Goal: Information Seeking & Learning: Learn about a topic

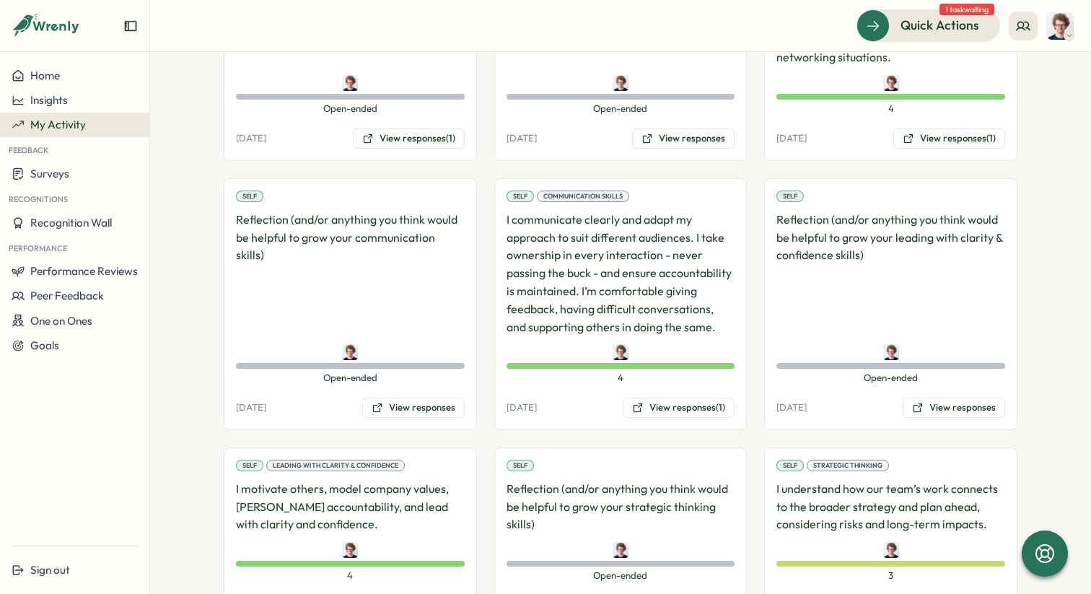
scroll to position [669, 0]
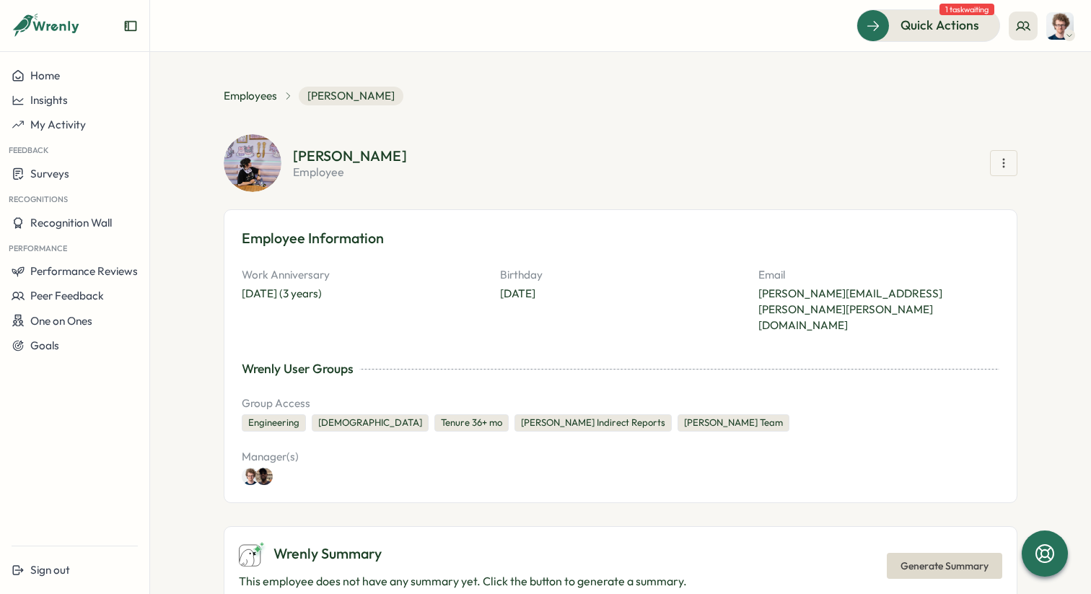
scroll to position [1196, 0]
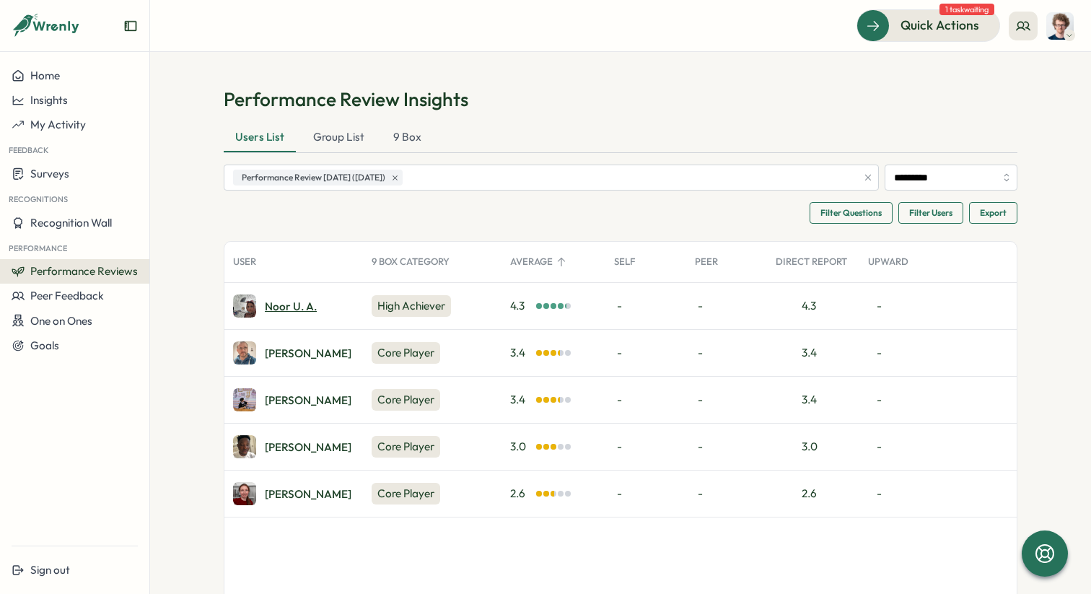
click at [304, 305] on div "Noor u. a." at bounding box center [291, 306] width 52 height 11
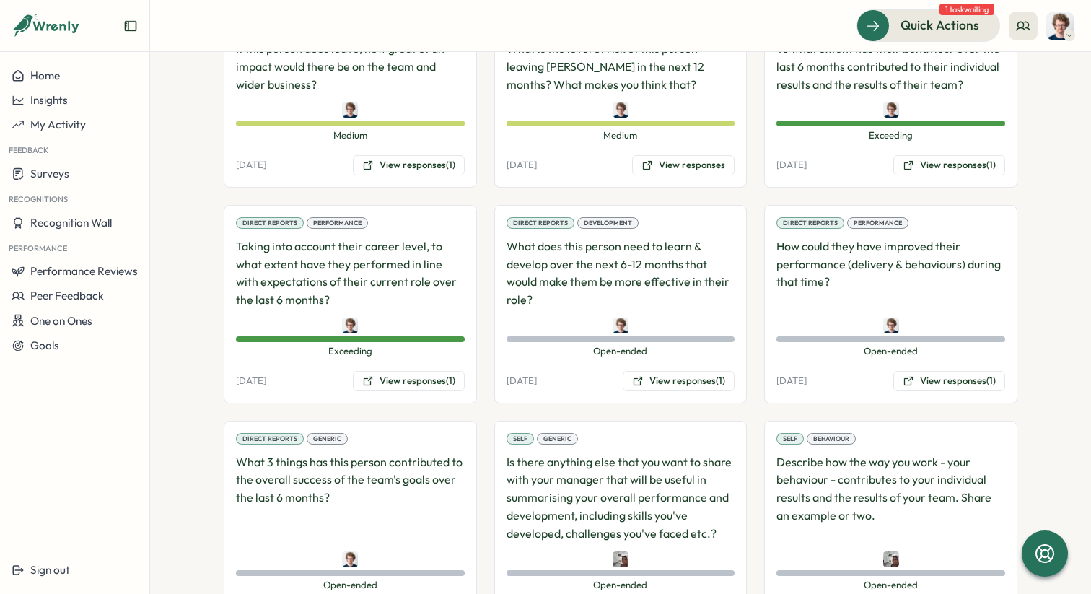
scroll to position [1276, 0]
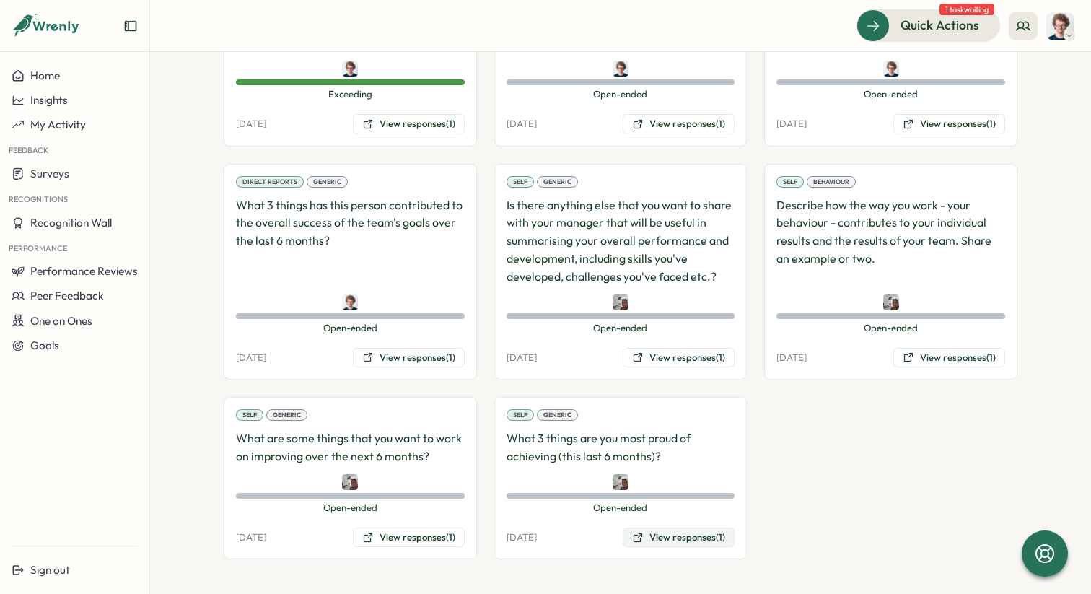
click at [661, 534] on button "View responses (1)" at bounding box center [679, 537] width 112 height 20
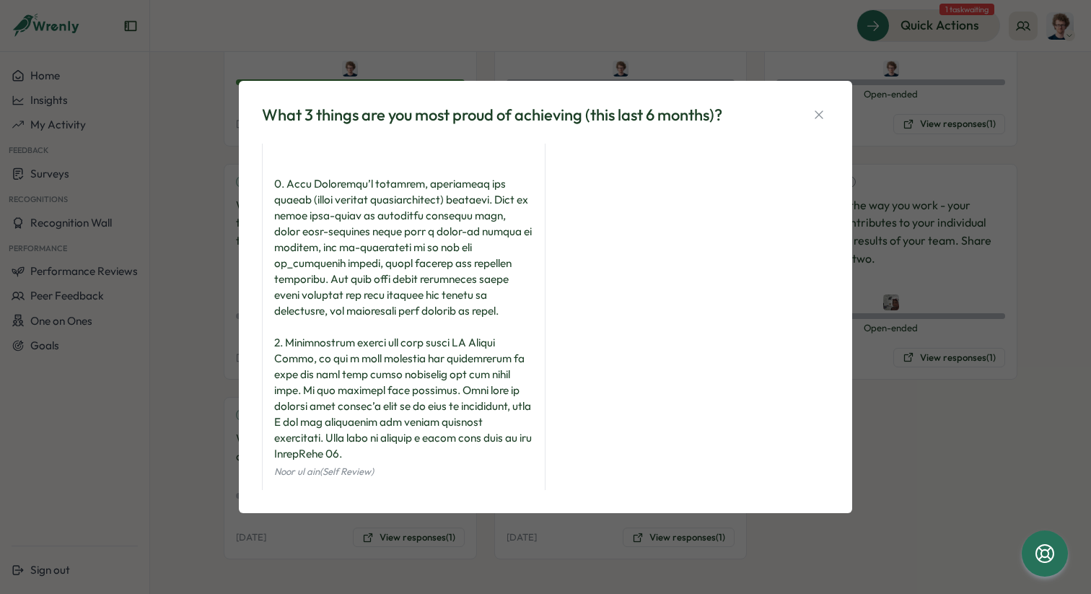
scroll to position [115, 0]
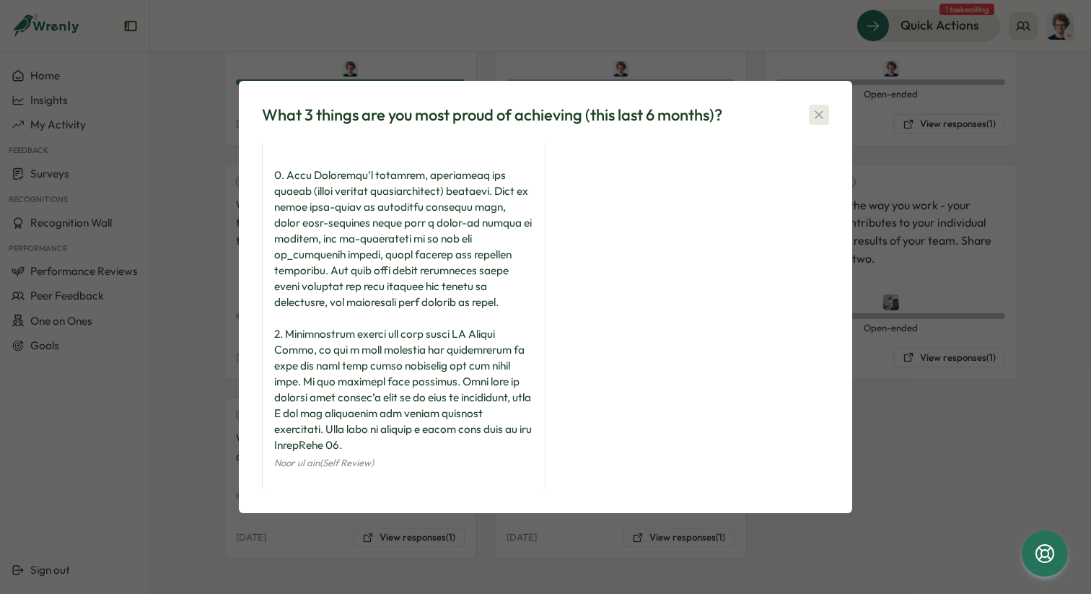
click at [821, 118] on icon "button" at bounding box center [819, 114] width 14 height 14
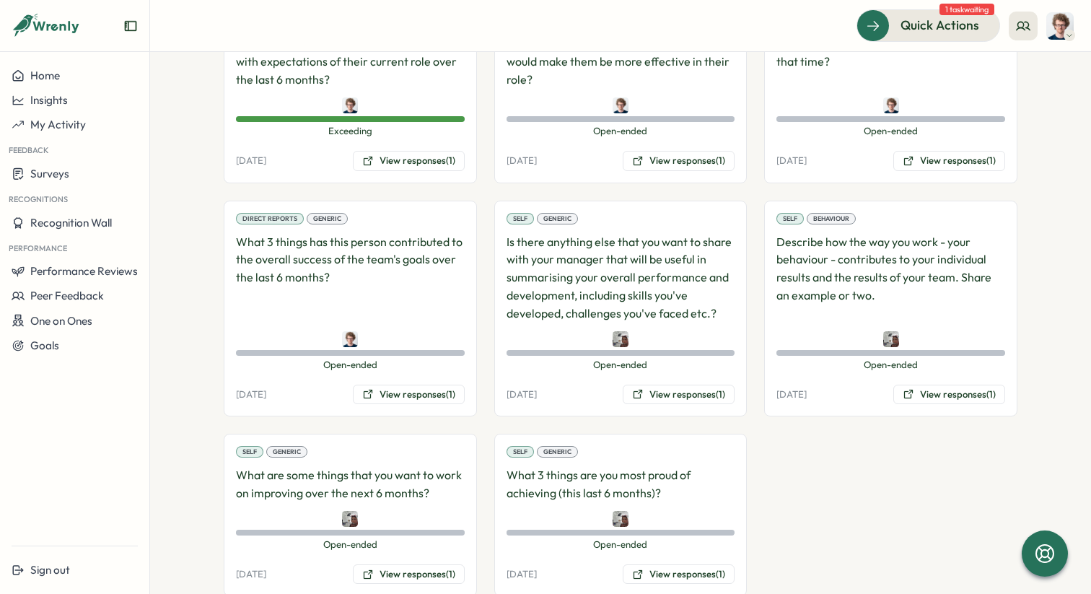
scroll to position [1235, 0]
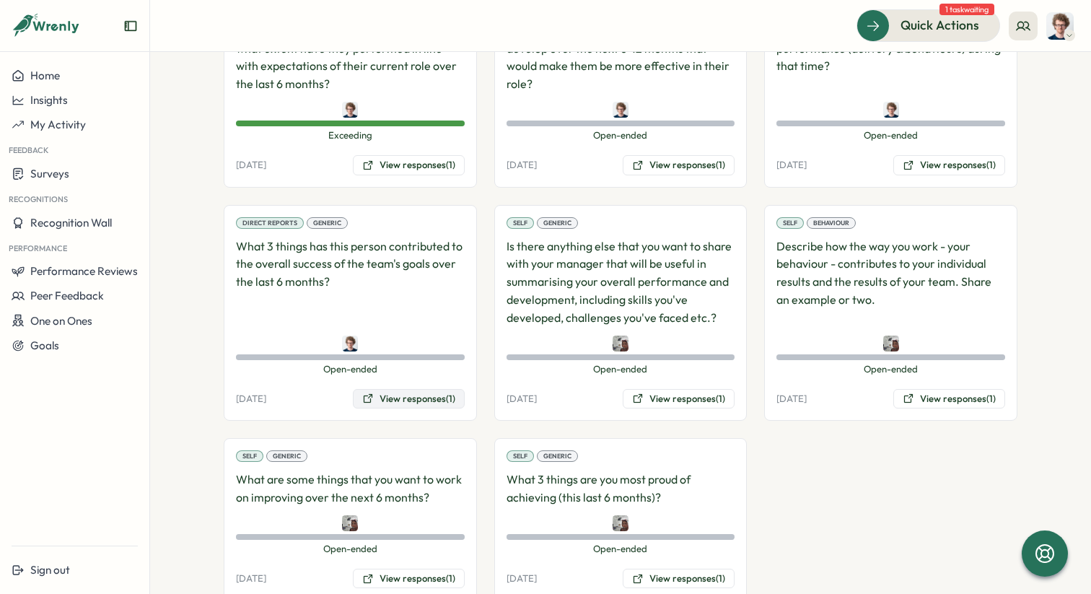
click at [420, 392] on button "View responses (1)" at bounding box center [409, 399] width 112 height 20
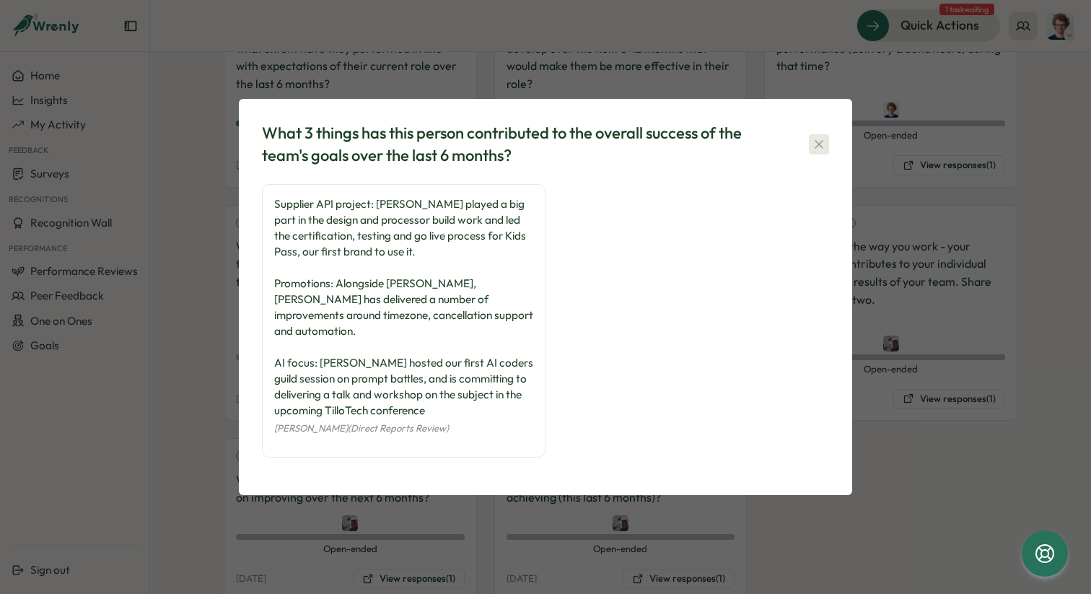
click at [820, 151] on icon "button" at bounding box center [819, 144] width 14 height 14
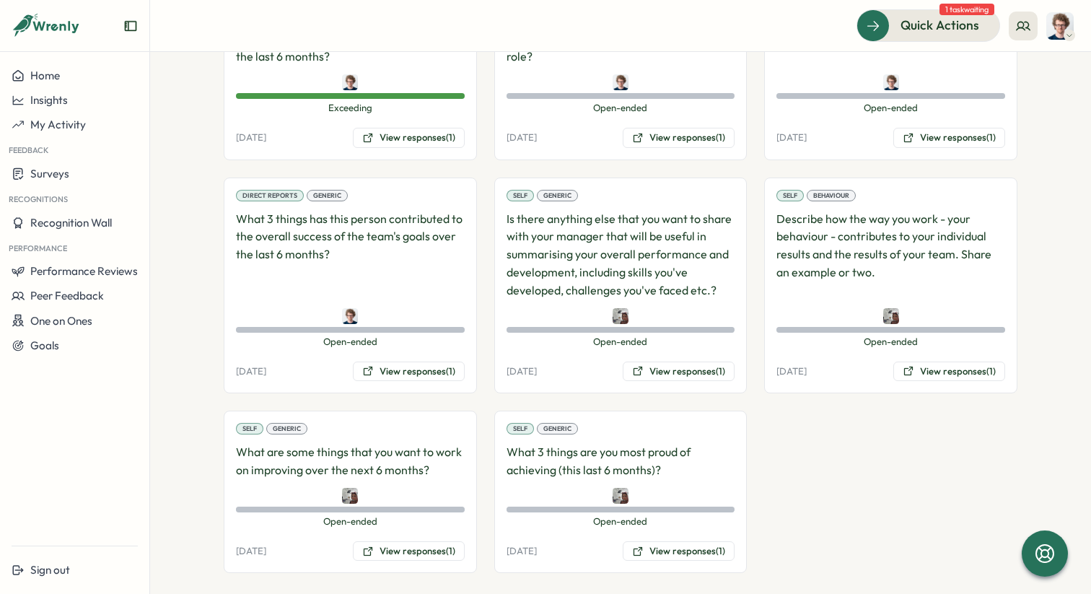
scroll to position [1264, 0]
click at [408, 545] on button "View responses (1)" at bounding box center [409, 550] width 112 height 20
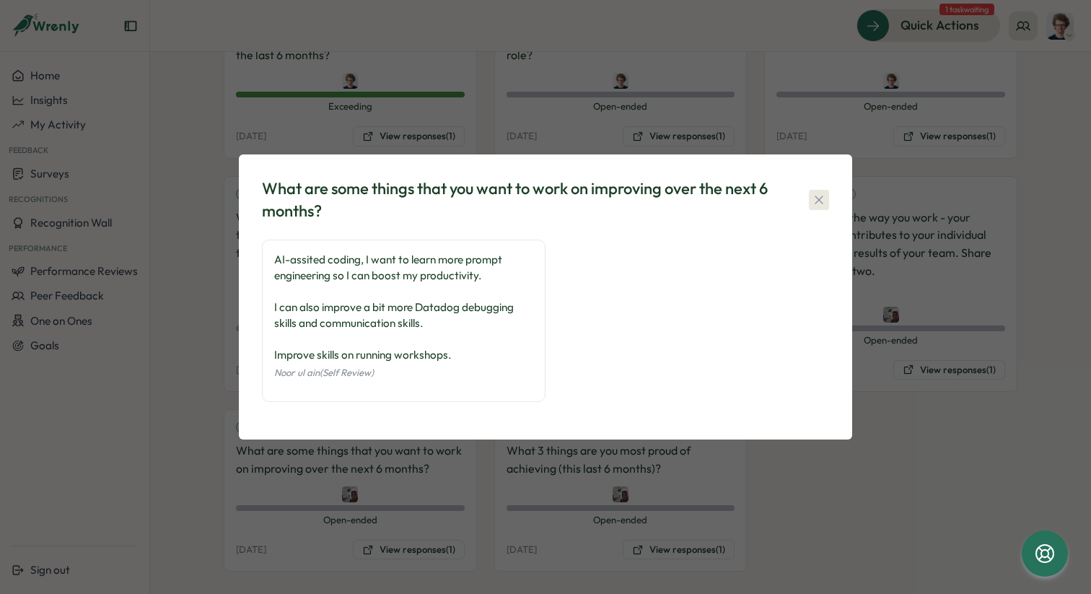
click at [820, 201] on icon "button" at bounding box center [819, 200] width 14 height 14
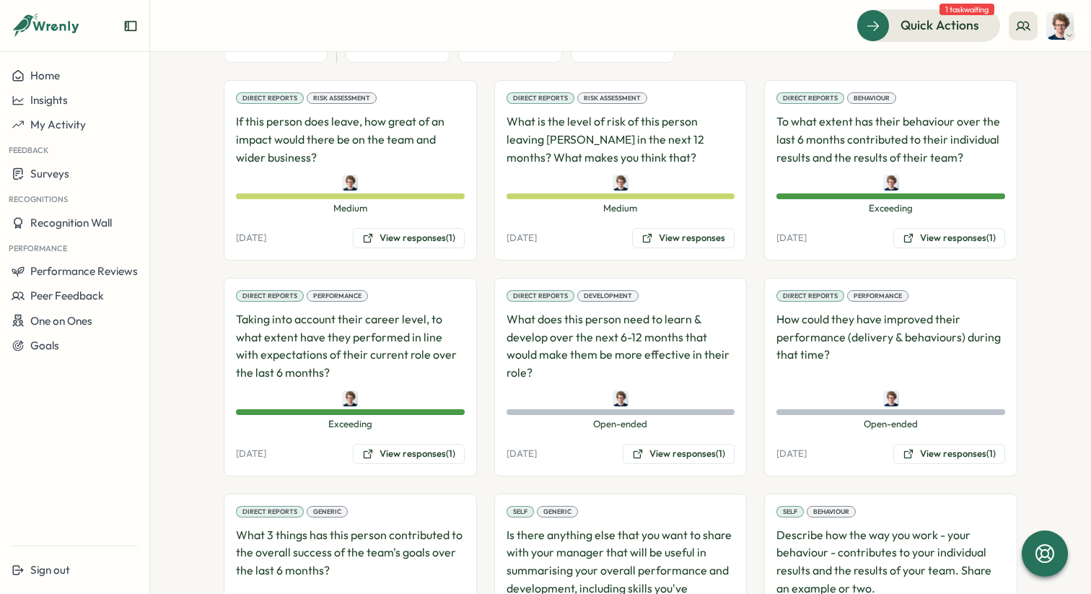
scroll to position [959, 0]
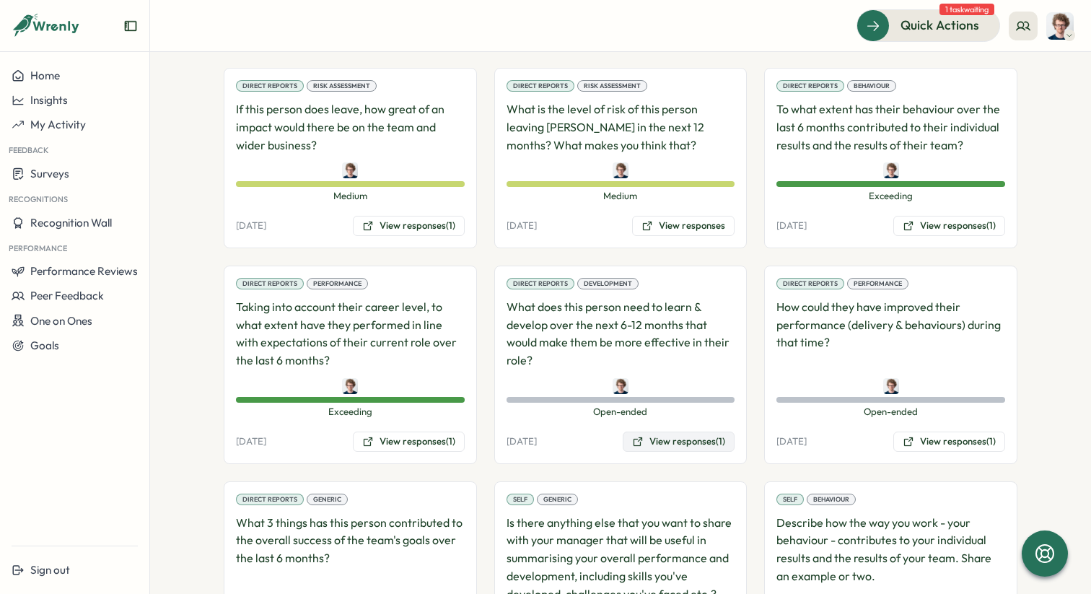
click at [700, 444] on button "View responses (1)" at bounding box center [679, 441] width 112 height 20
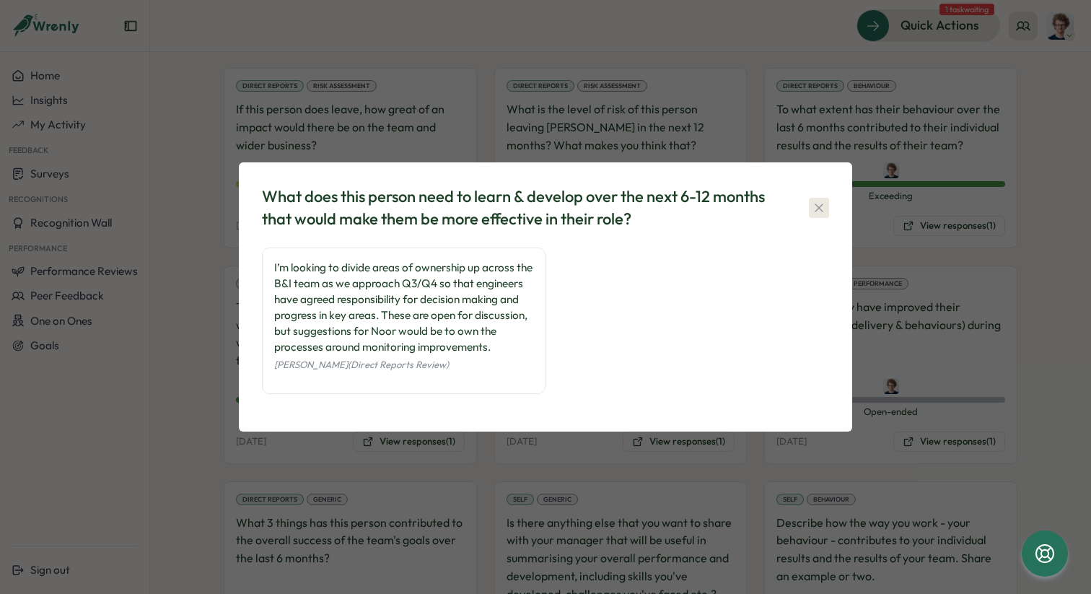
click at [819, 204] on icon "button" at bounding box center [819, 208] width 14 height 14
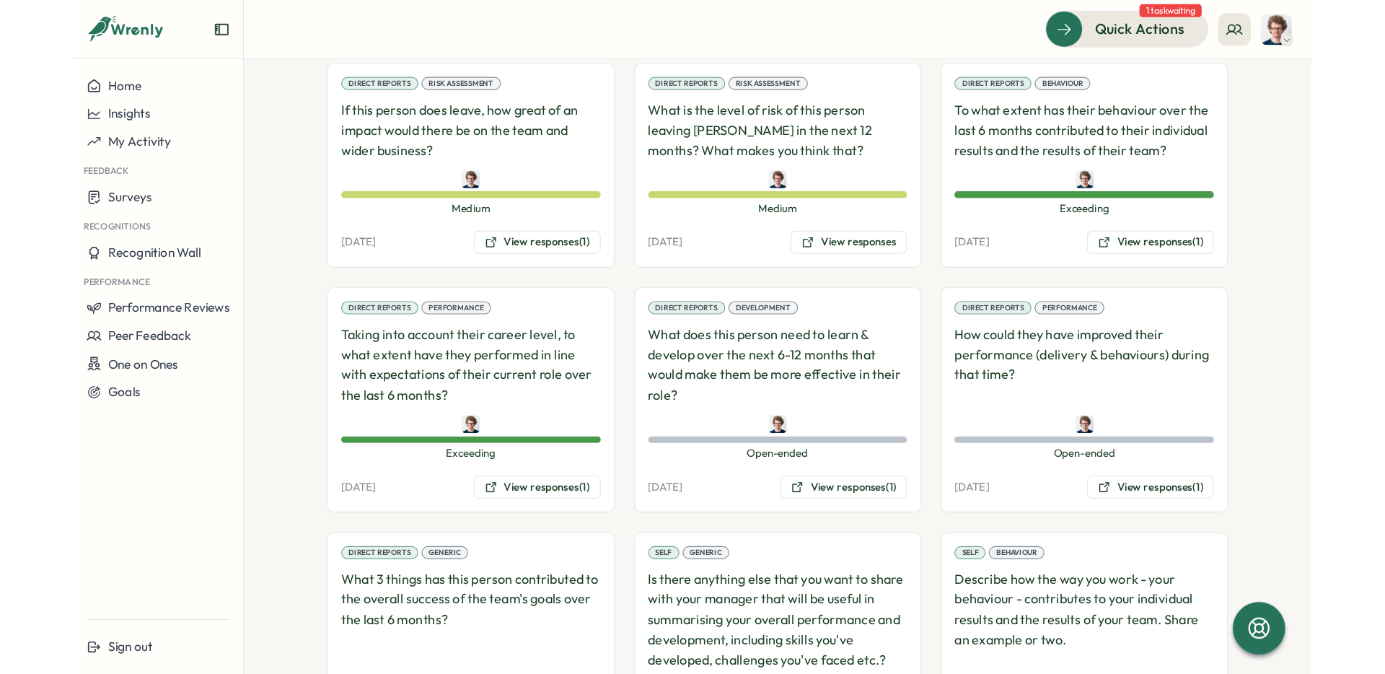
scroll to position [972, 0]
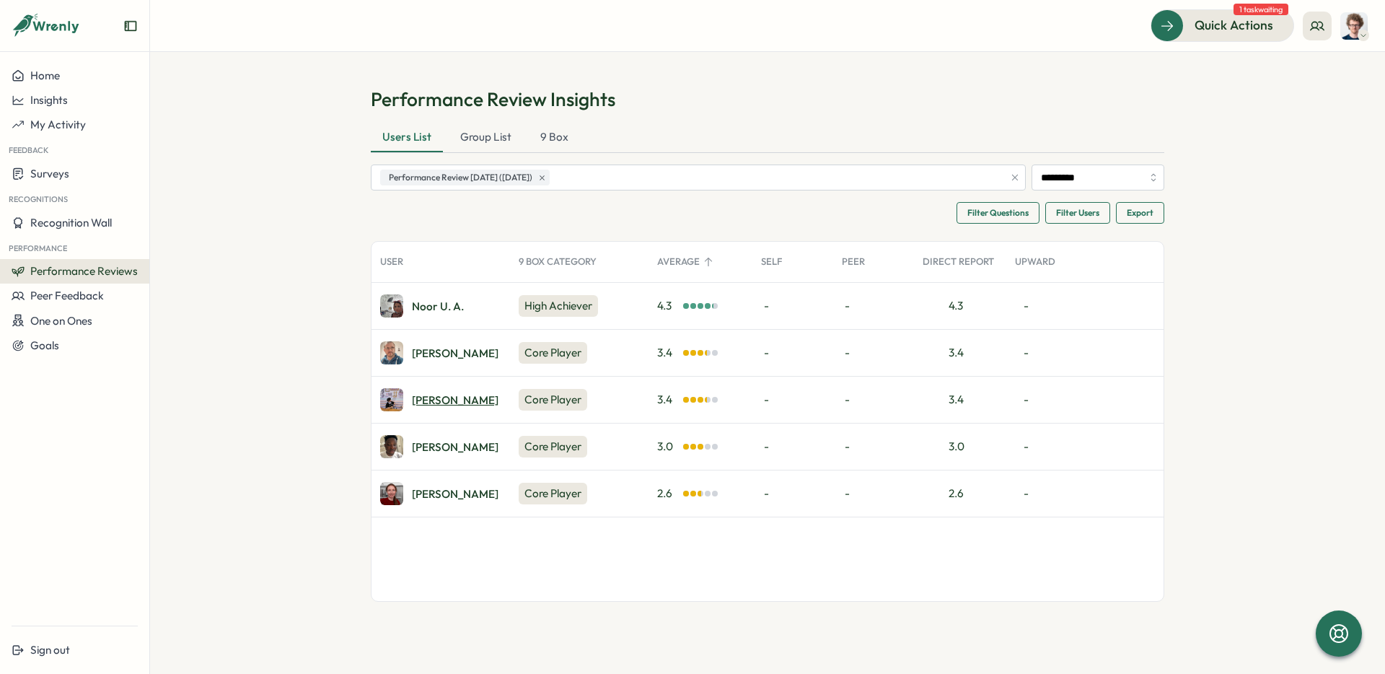
click at [446, 403] on div "[PERSON_NAME]" at bounding box center [455, 400] width 87 height 11
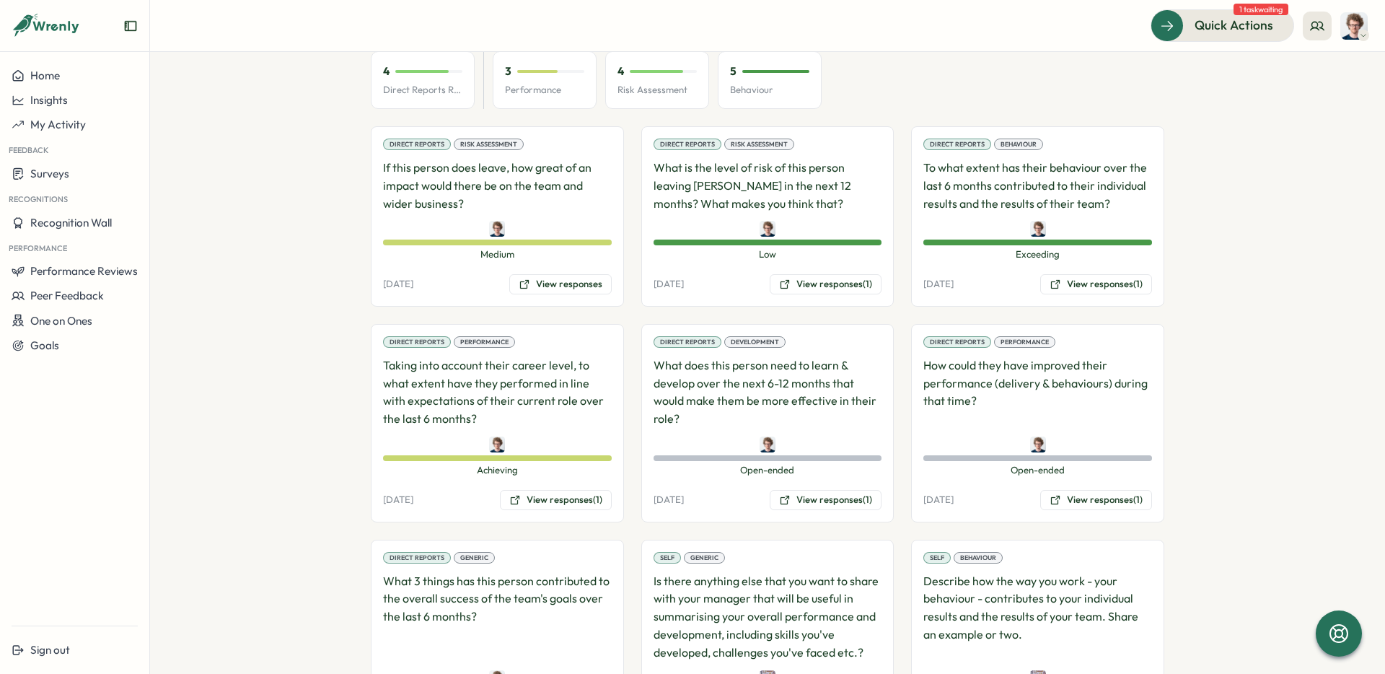
scroll to position [815, 0]
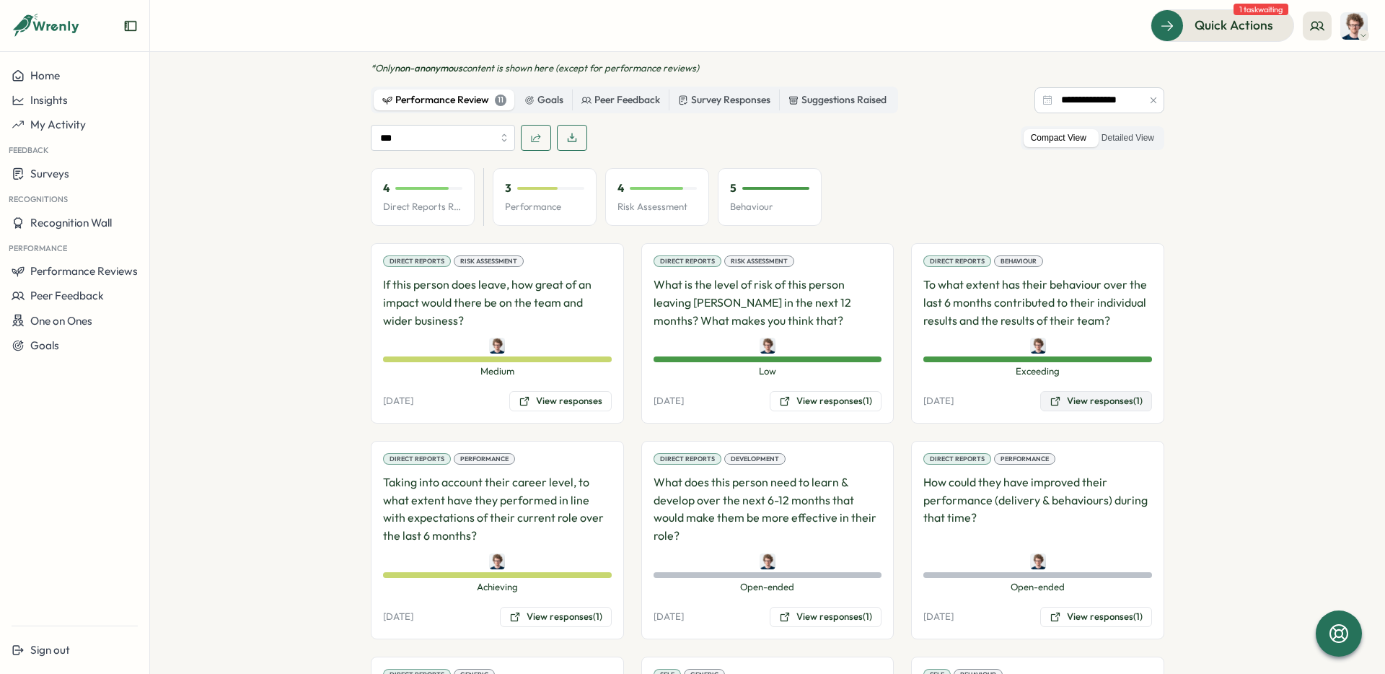
click at [1085, 391] on button "View responses (1)" at bounding box center [1096, 401] width 112 height 20
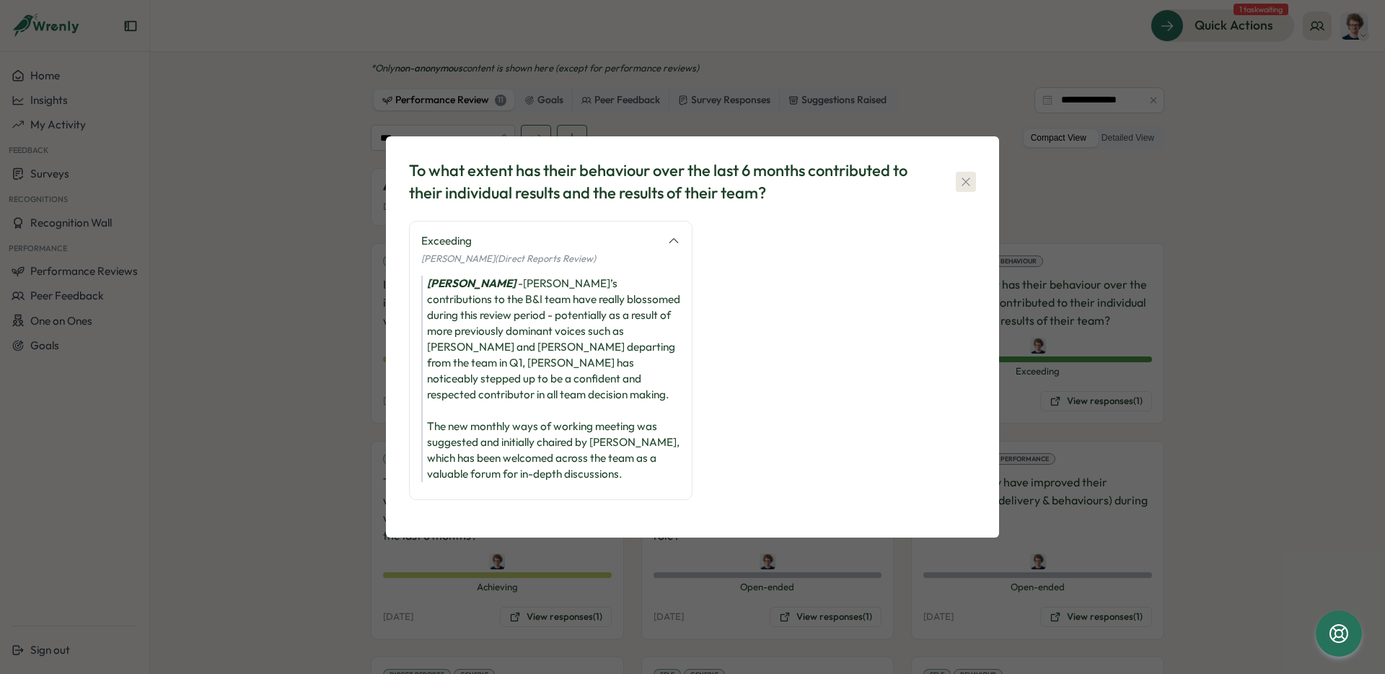
click at [967, 189] on icon "button" at bounding box center [966, 182] width 14 height 14
click at [967, 191] on div "4 Direct Reports Review Avg 3 Performance 4 Risk Assessment 5 Behaviour" at bounding box center [768, 197] width 794 height 58
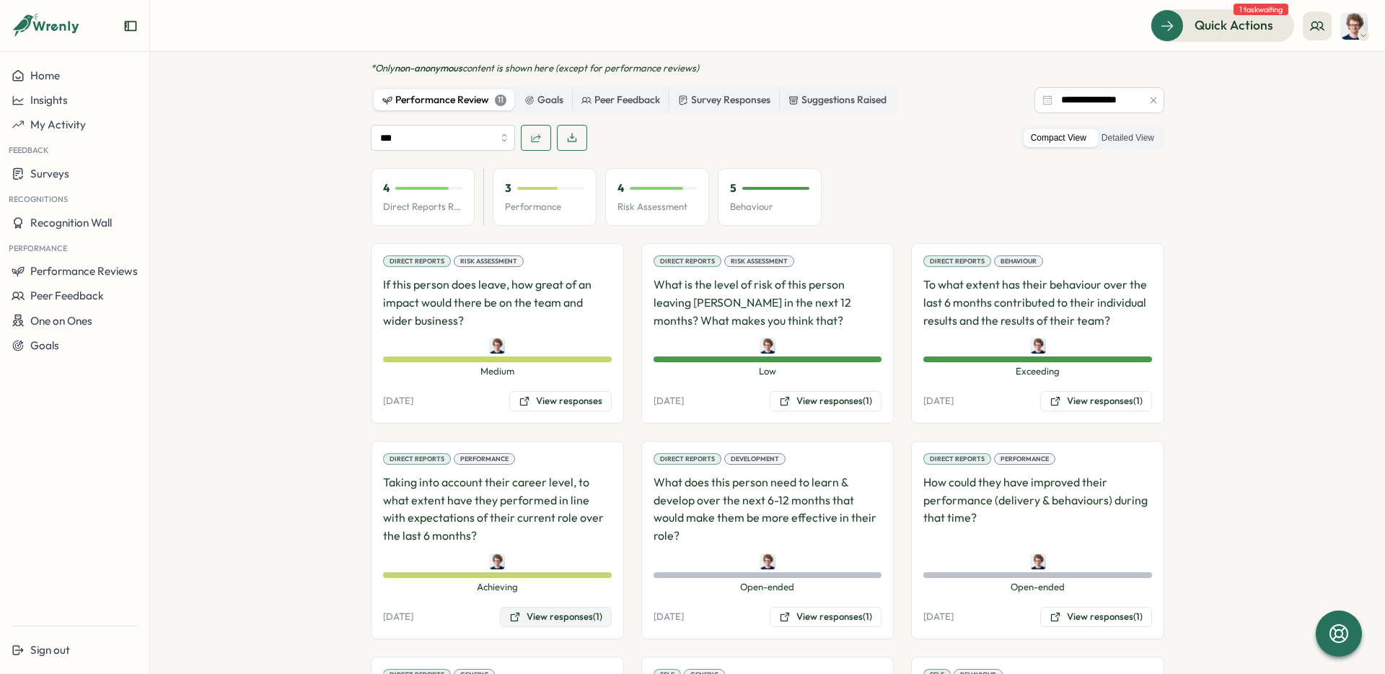
click at [563, 607] on button "View responses (1)" at bounding box center [556, 617] width 112 height 20
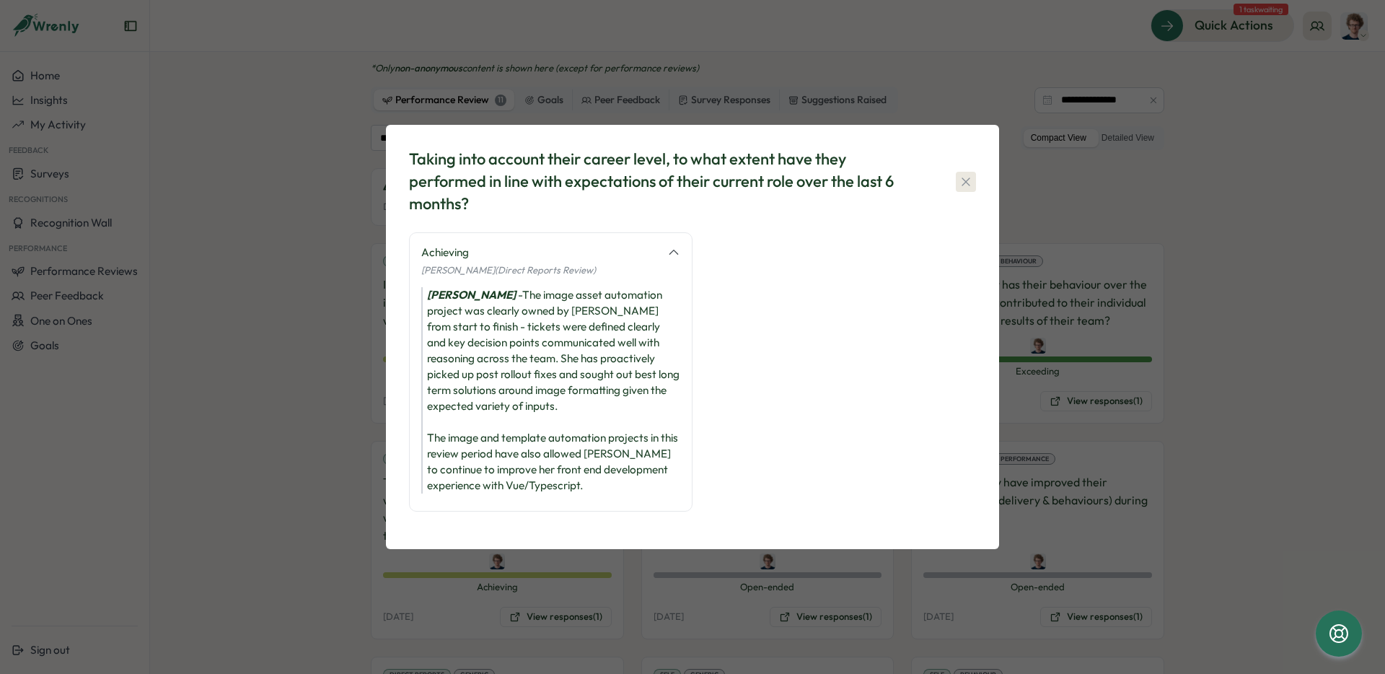
click at [967, 186] on icon "button" at bounding box center [966, 182] width 14 height 14
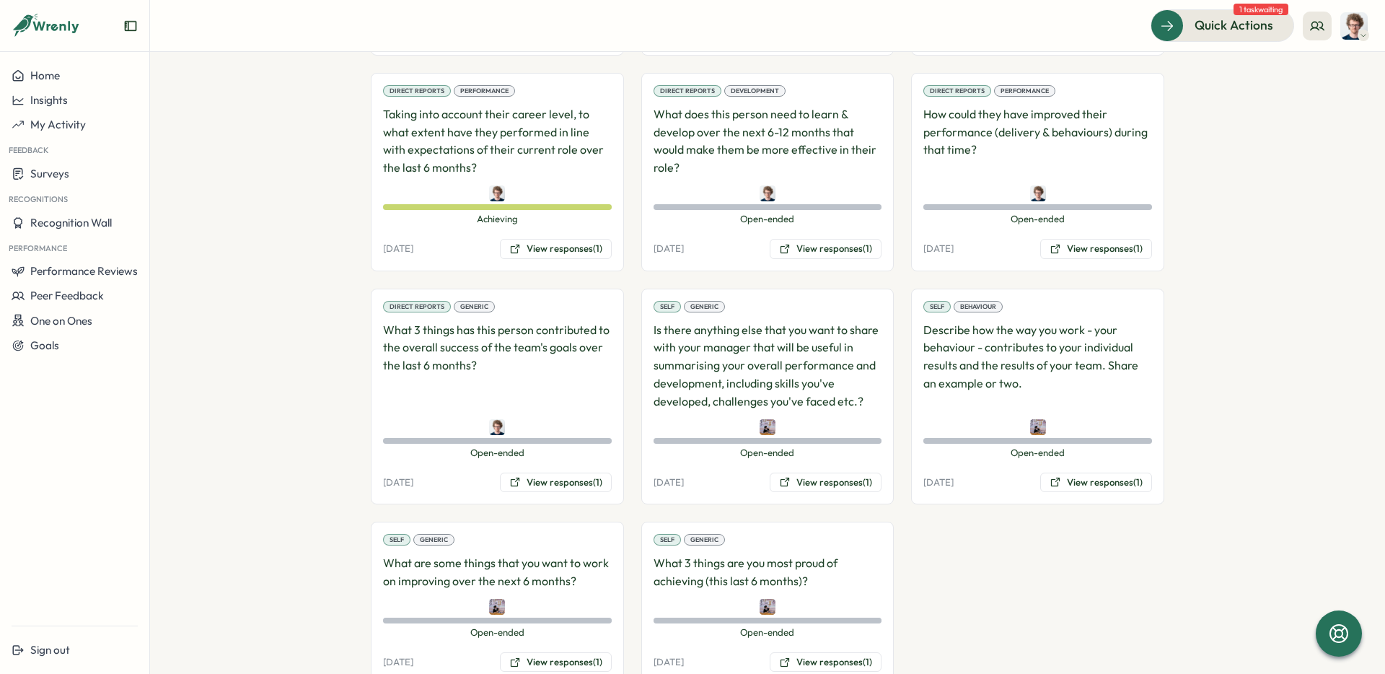
scroll to position [1196, 0]
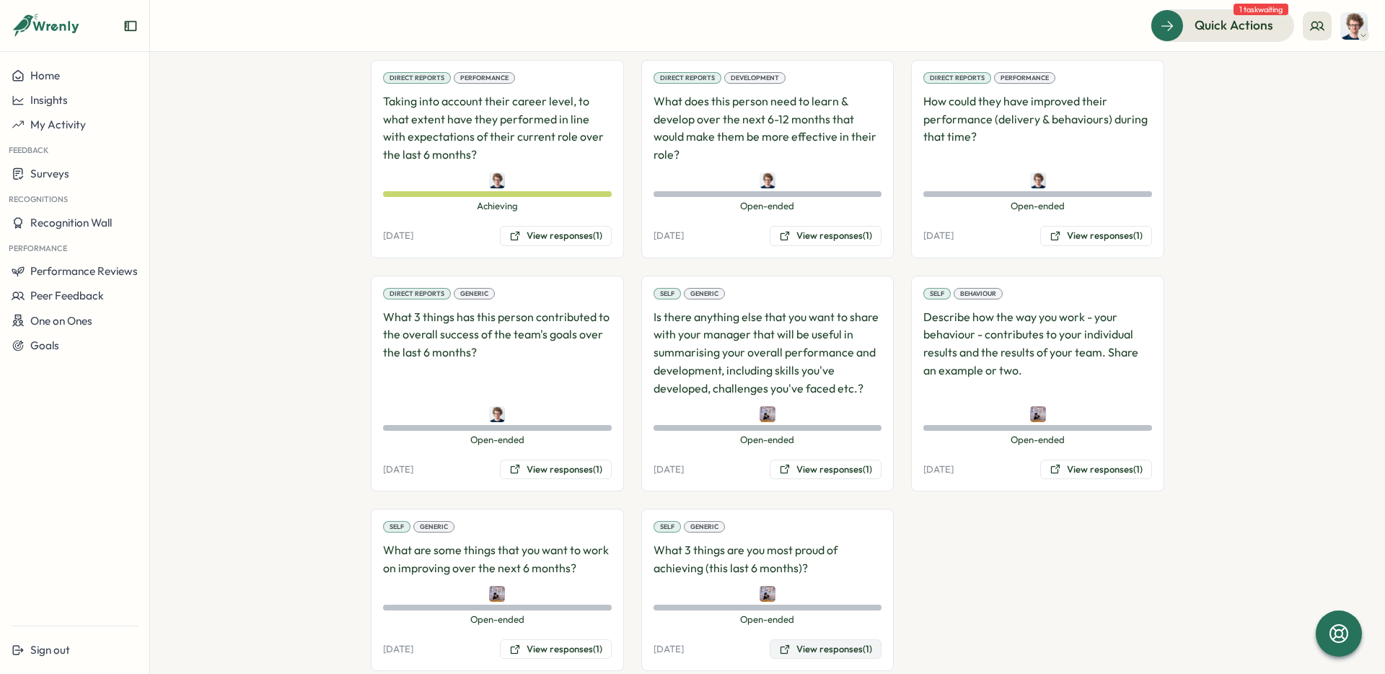
click at [816, 639] on button "View responses (1)" at bounding box center [826, 649] width 112 height 20
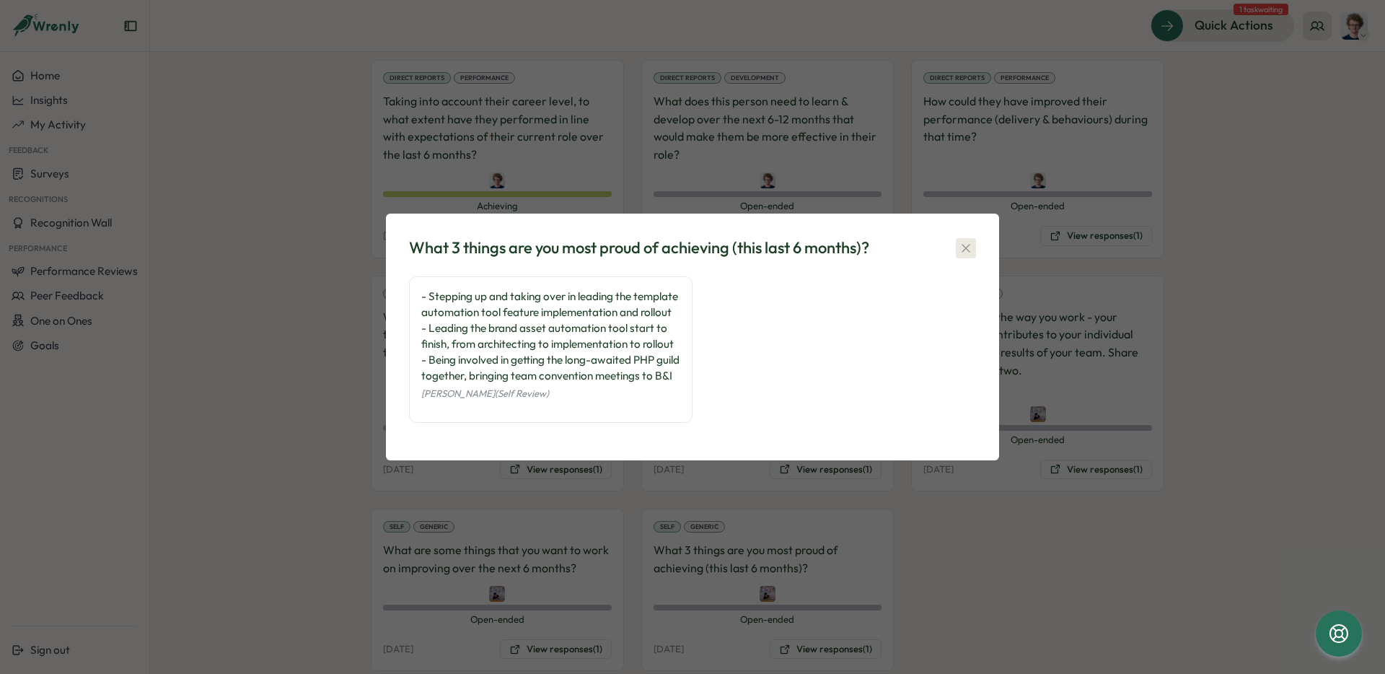
click at [974, 238] on button "button" at bounding box center [966, 248] width 20 height 20
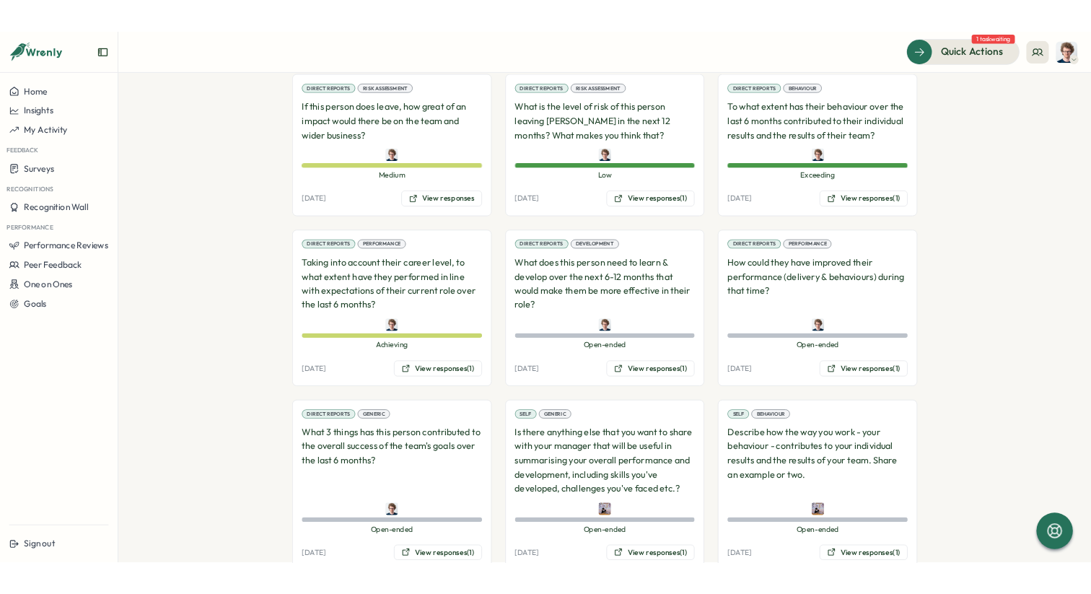
scroll to position [993, 0]
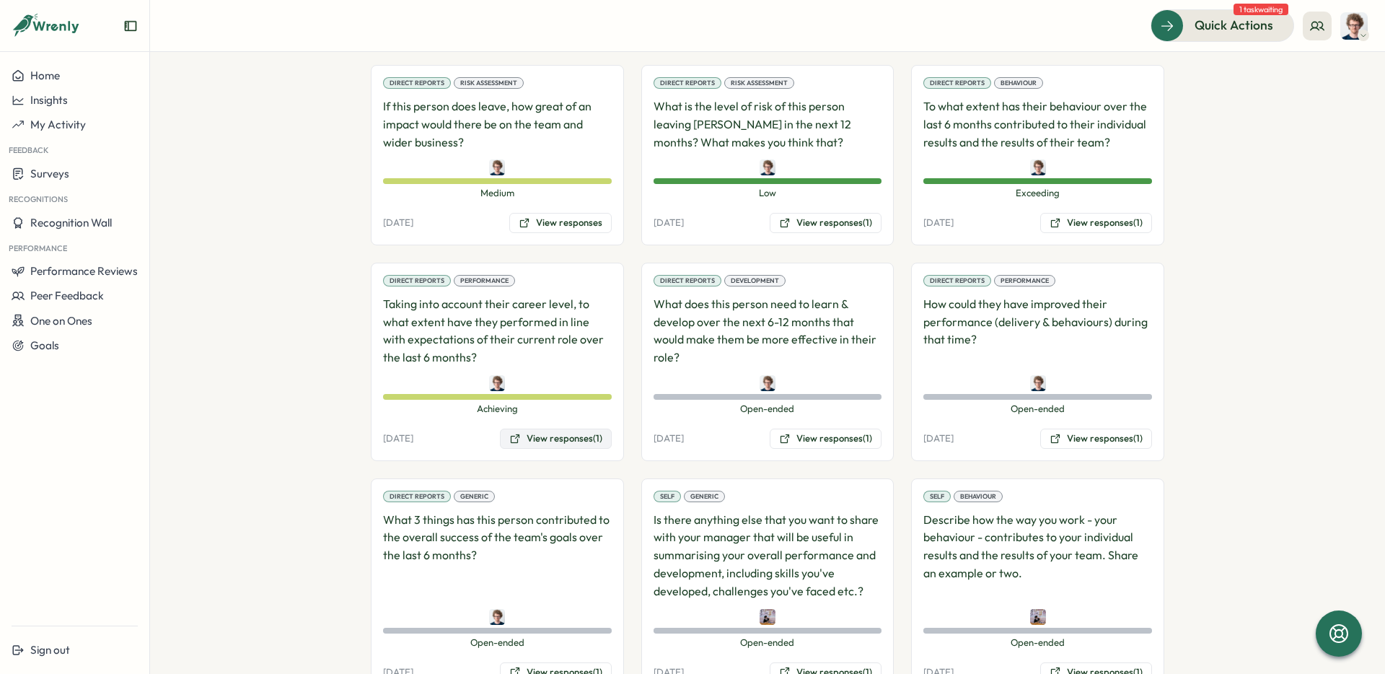
click at [566, 429] on button "View responses (1)" at bounding box center [556, 439] width 112 height 20
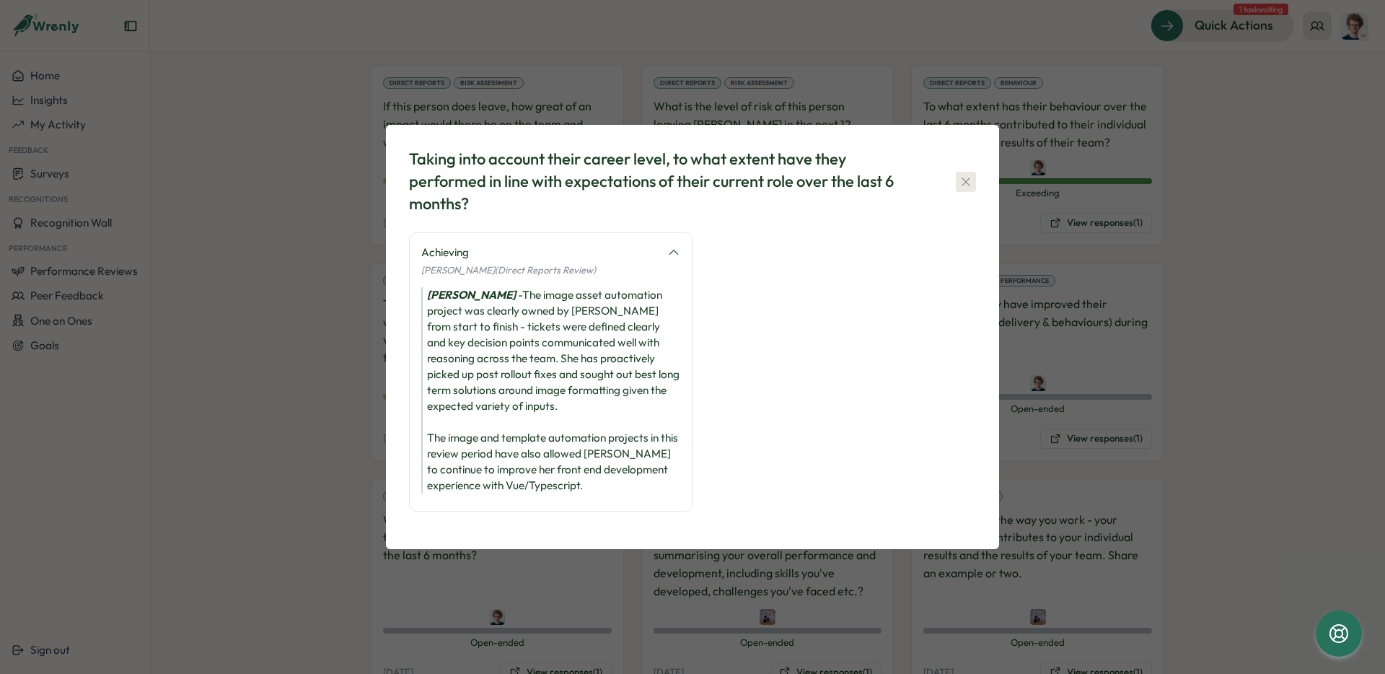
click at [970, 189] on icon "button" at bounding box center [966, 182] width 14 height 14
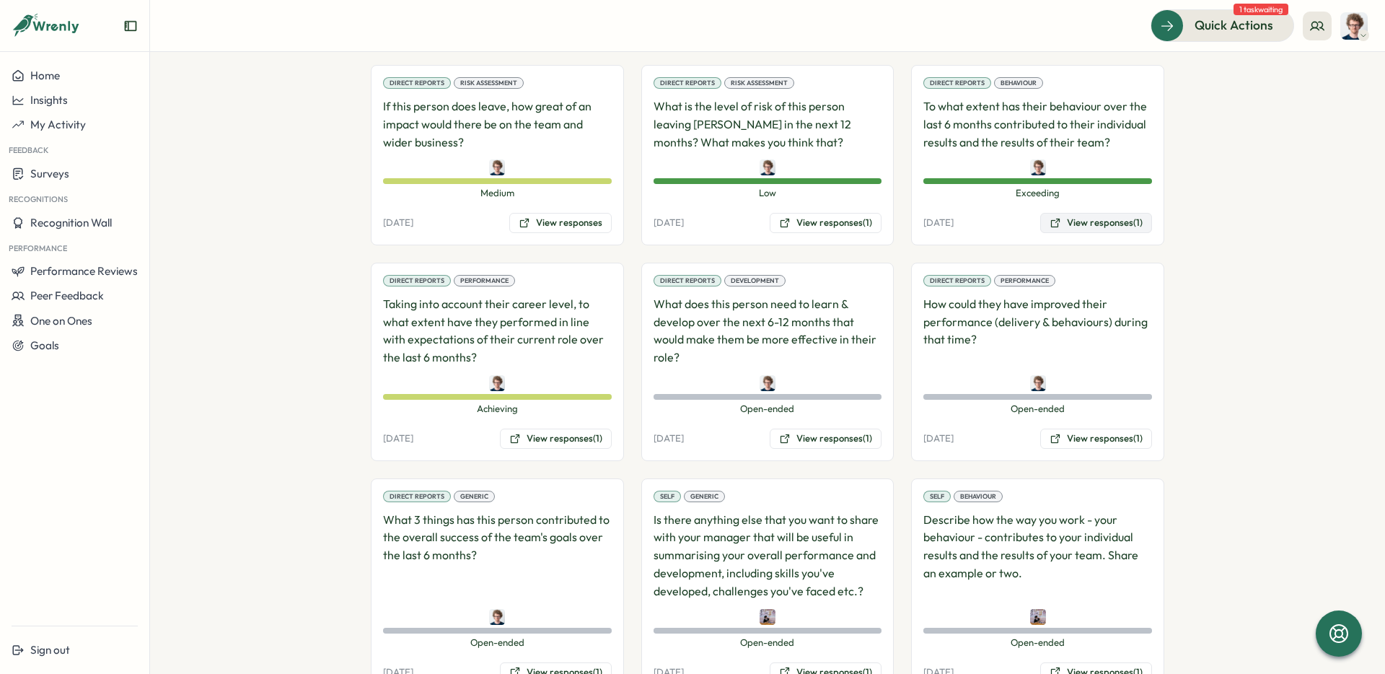
click at [1099, 213] on button "View responses (1)" at bounding box center [1096, 223] width 112 height 20
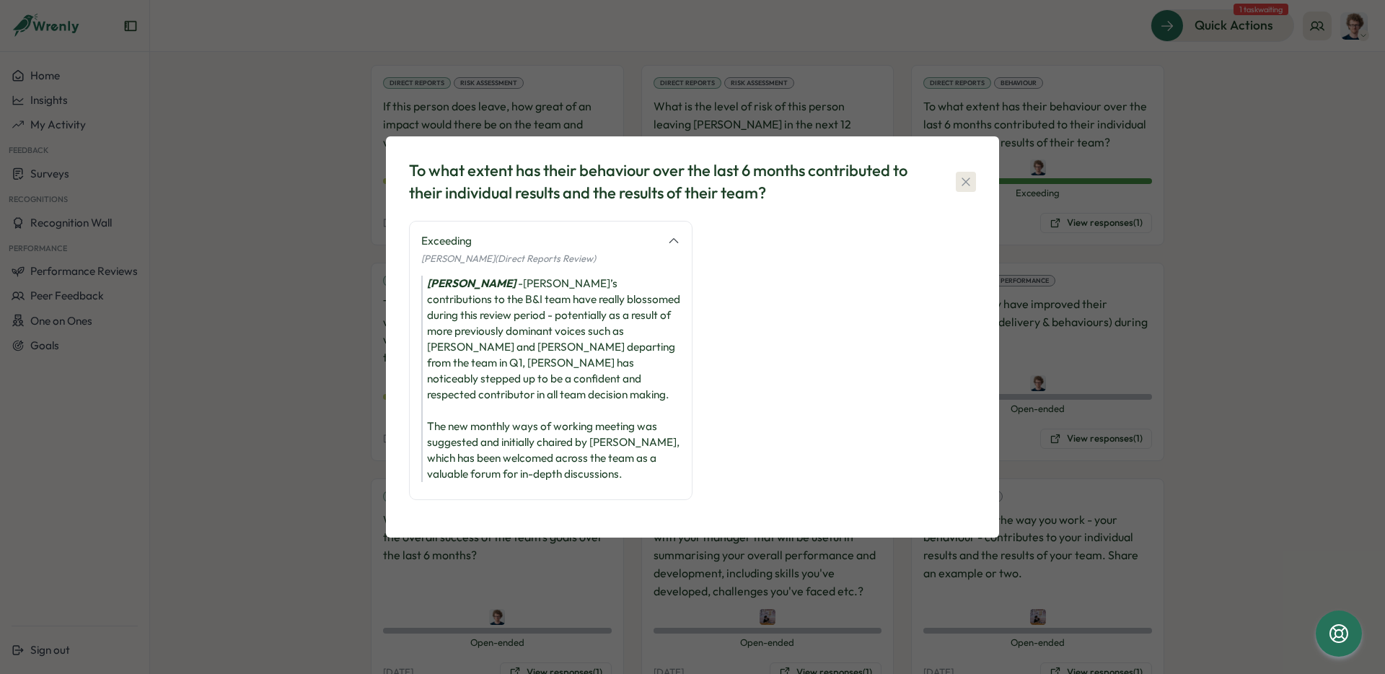
click at [969, 189] on icon "button" at bounding box center [966, 182] width 14 height 14
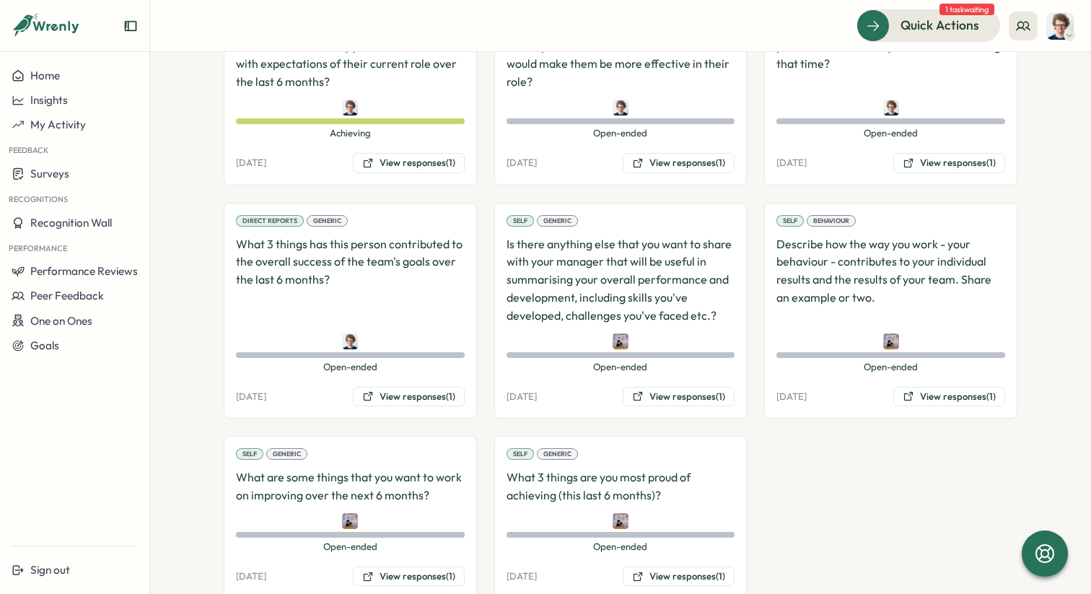
scroll to position [1276, 0]
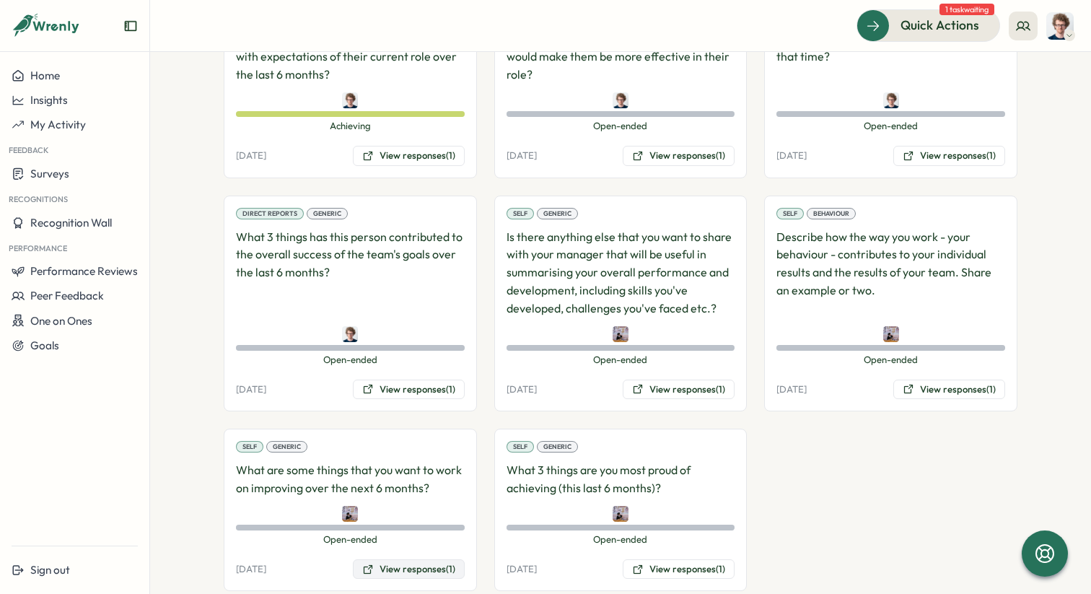
click at [420, 559] on button "View responses (1)" at bounding box center [409, 569] width 112 height 20
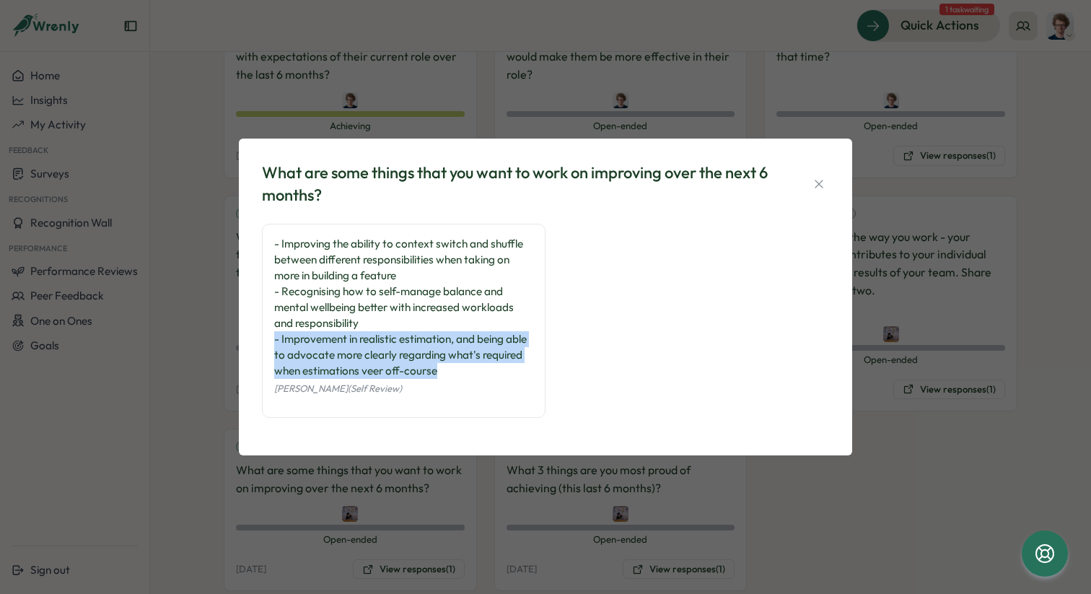
drag, startPoint x: 453, startPoint y: 374, endPoint x: 271, endPoint y: 338, distance: 185.3
click at [271, 338] on div "- Improving the ability to context switch and shuffle between different respons…" at bounding box center [404, 321] width 284 height 194
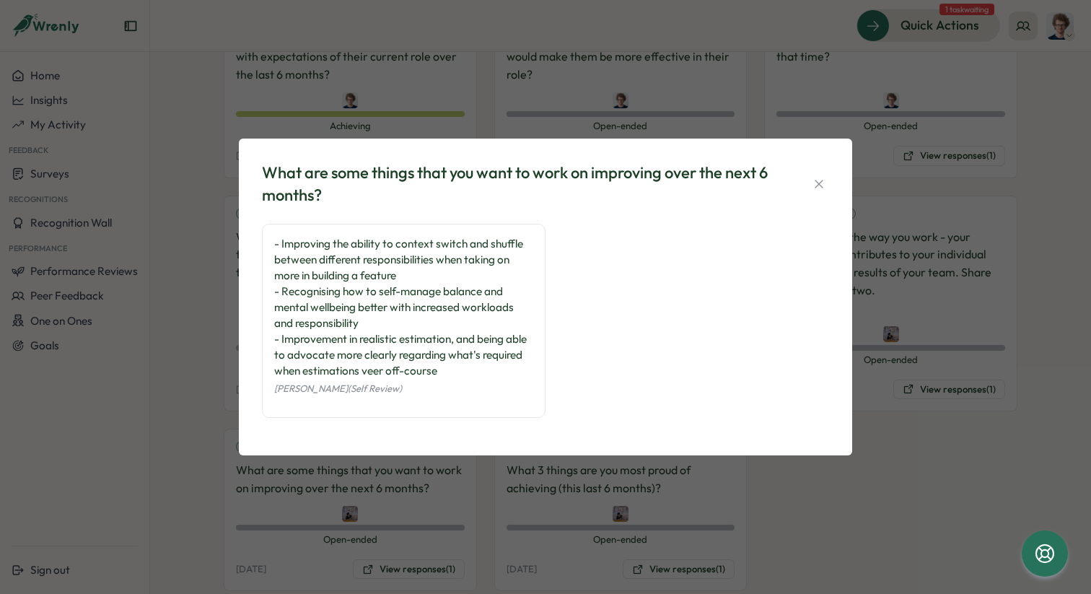
click at [473, 381] on div "[PERSON_NAME] (Self Review)" at bounding box center [403, 388] width 259 height 18
click at [816, 188] on icon "button" at bounding box center [819, 184] width 14 height 14
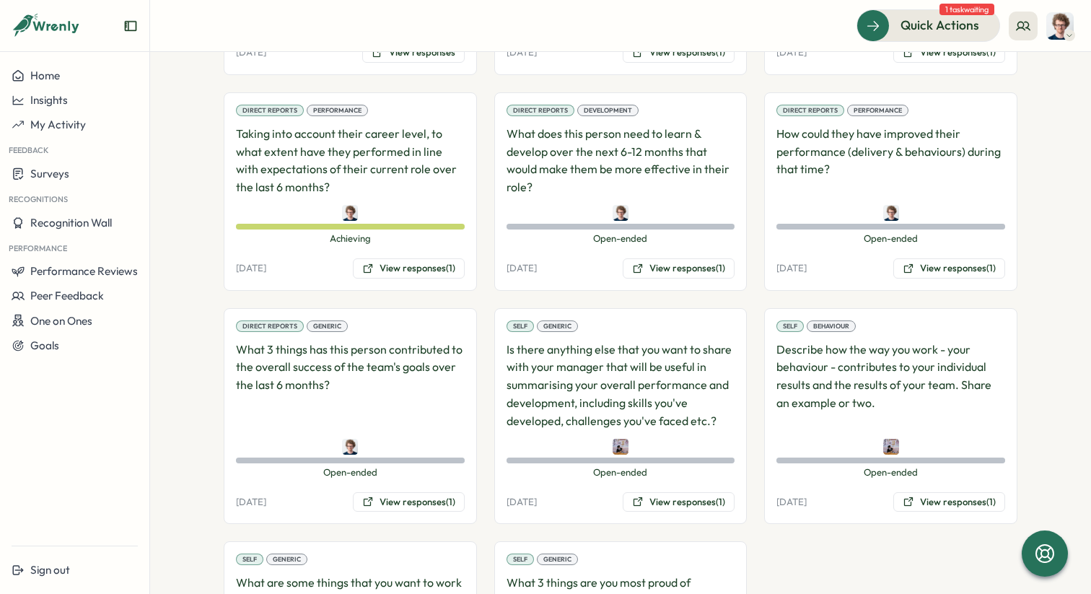
scroll to position [1154, 0]
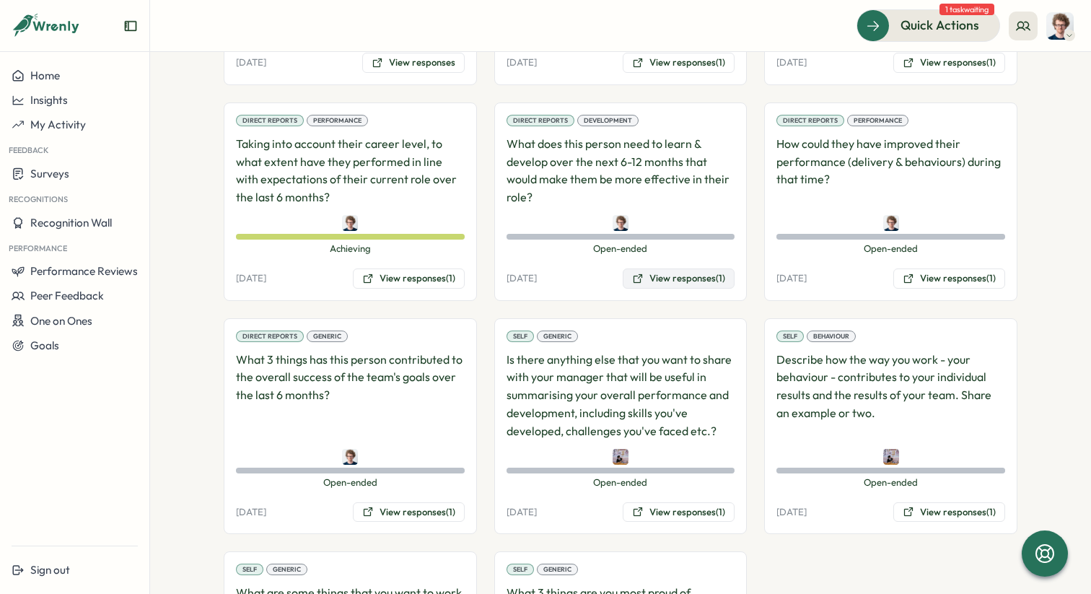
click at [690, 268] on button "View responses (1)" at bounding box center [679, 278] width 112 height 20
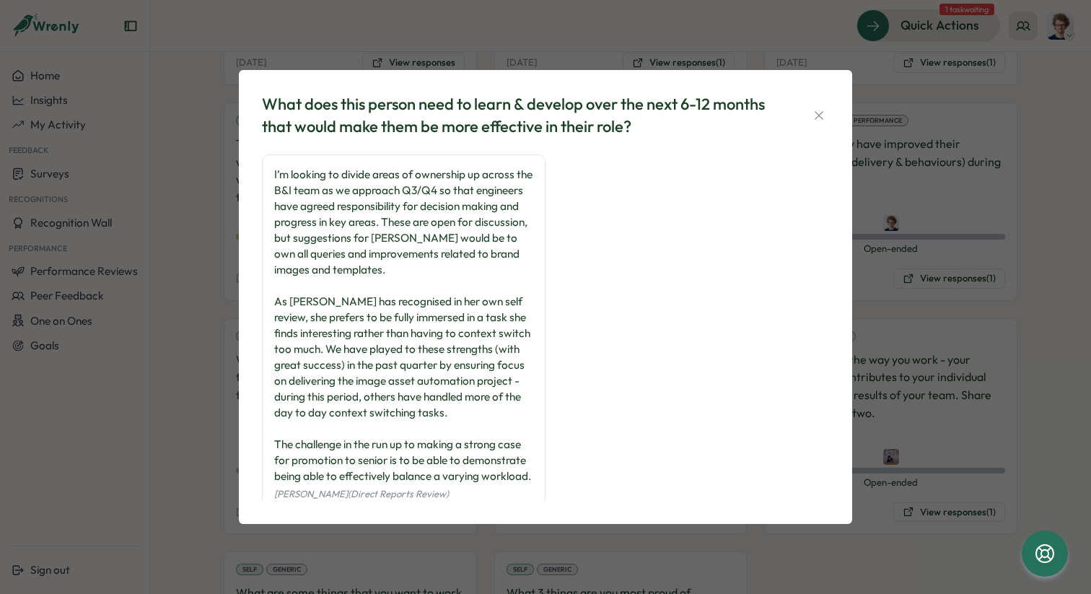
scroll to position [52, 0]
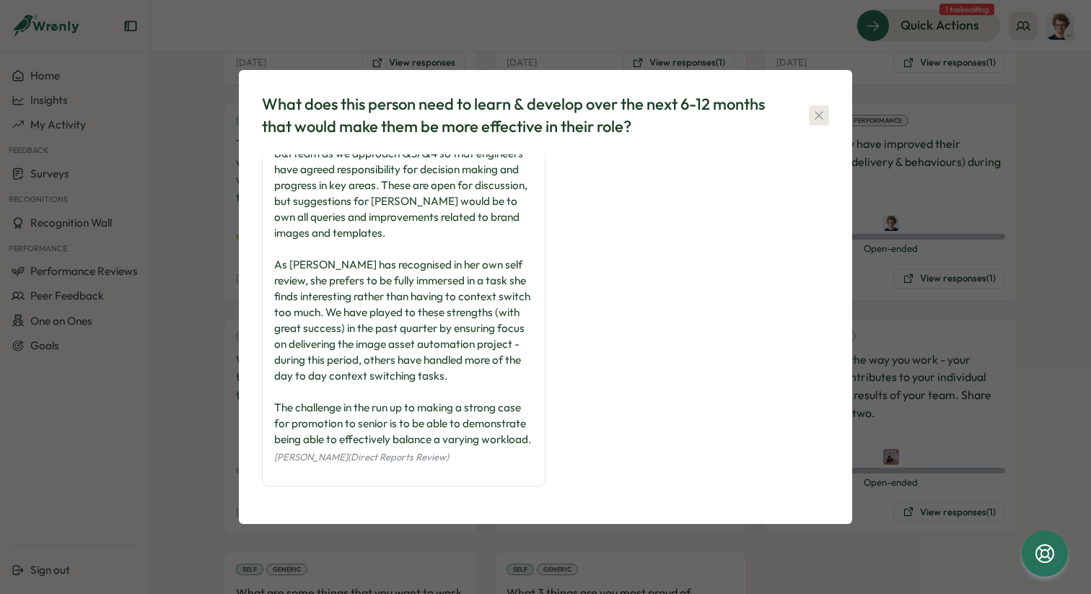
click at [821, 115] on icon "button" at bounding box center [819, 115] width 14 height 14
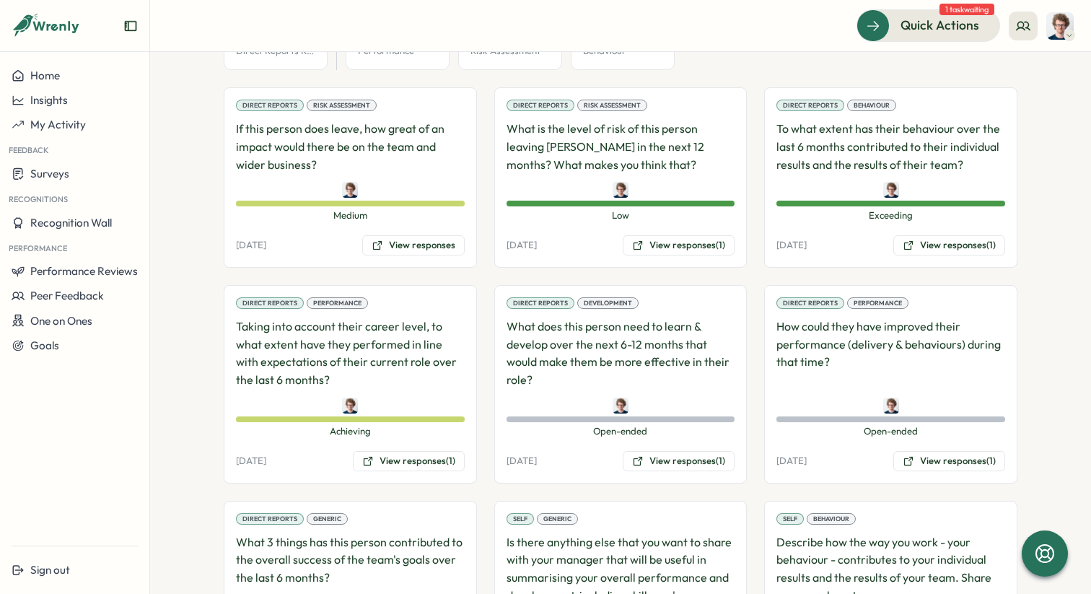
scroll to position [957, 0]
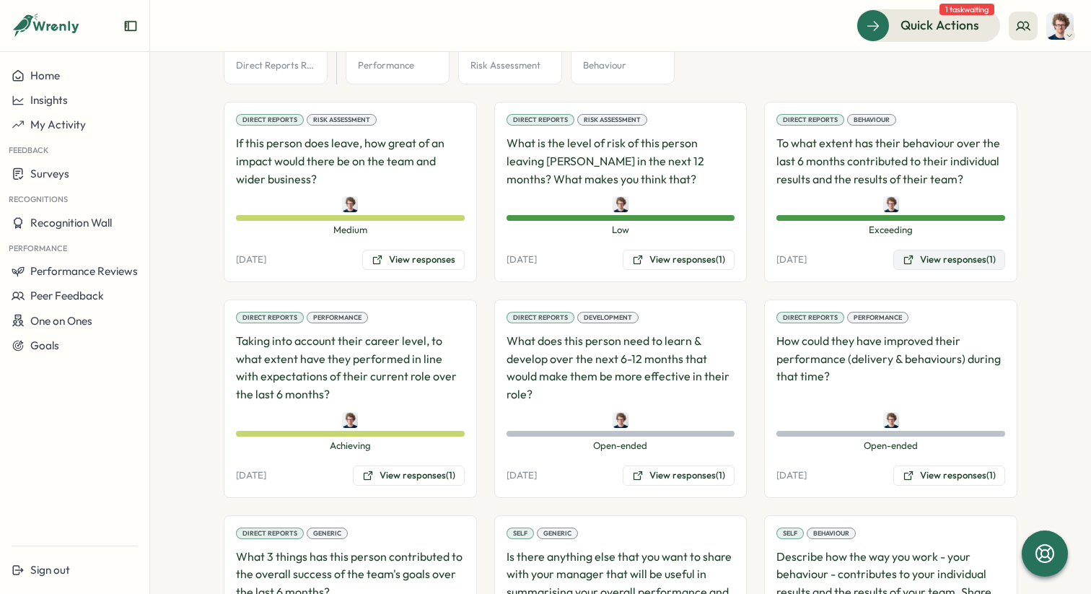
click at [964, 250] on button "View responses (1)" at bounding box center [949, 260] width 112 height 20
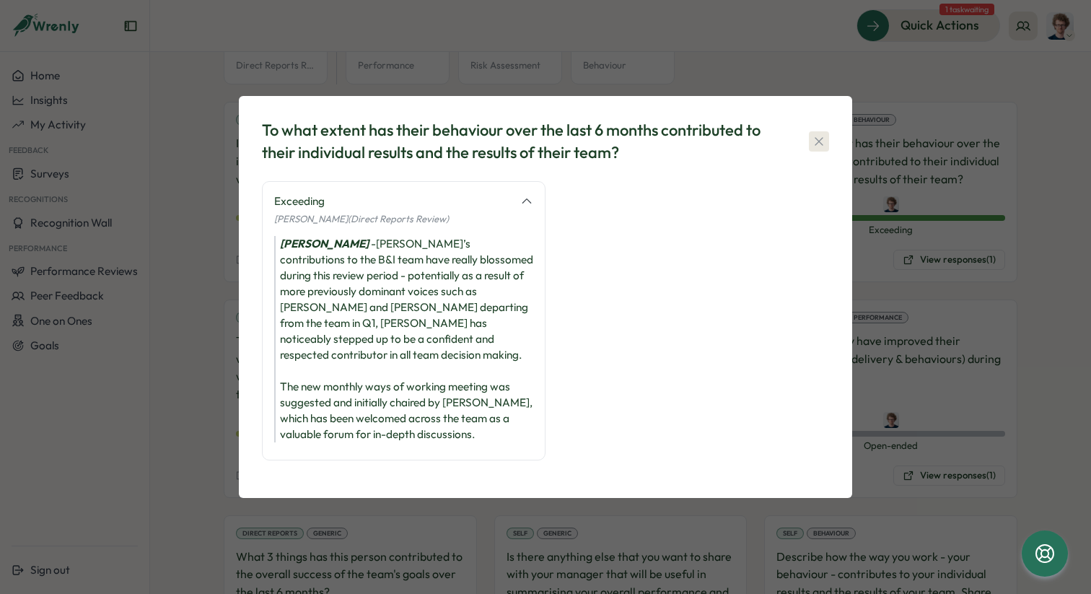
click at [820, 149] on icon "button" at bounding box center [819, 141] width 14 height 14
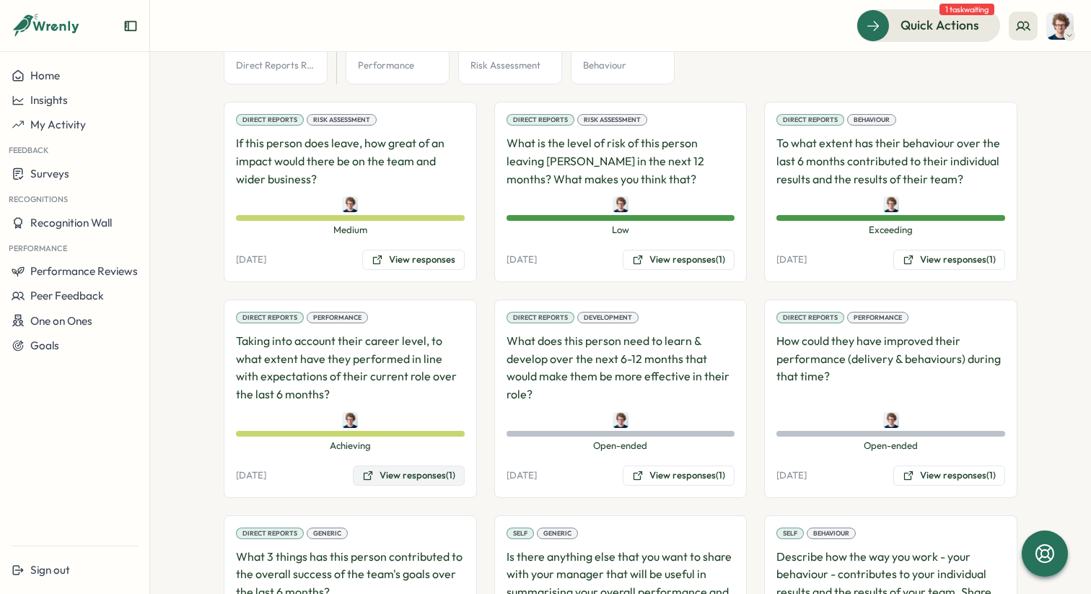
click at [429, 465] on button "View responses (1)" at bounding box center [409, 475] width 112 height 20
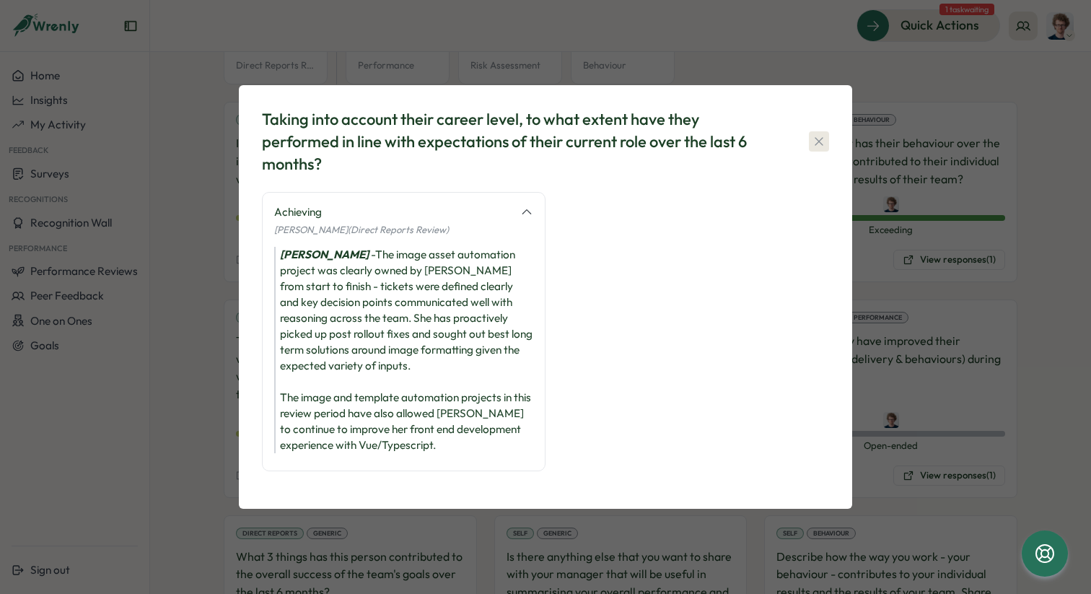
click at [813, 149] on icon "button" at bounding box center [819, 141] width 14 height 14
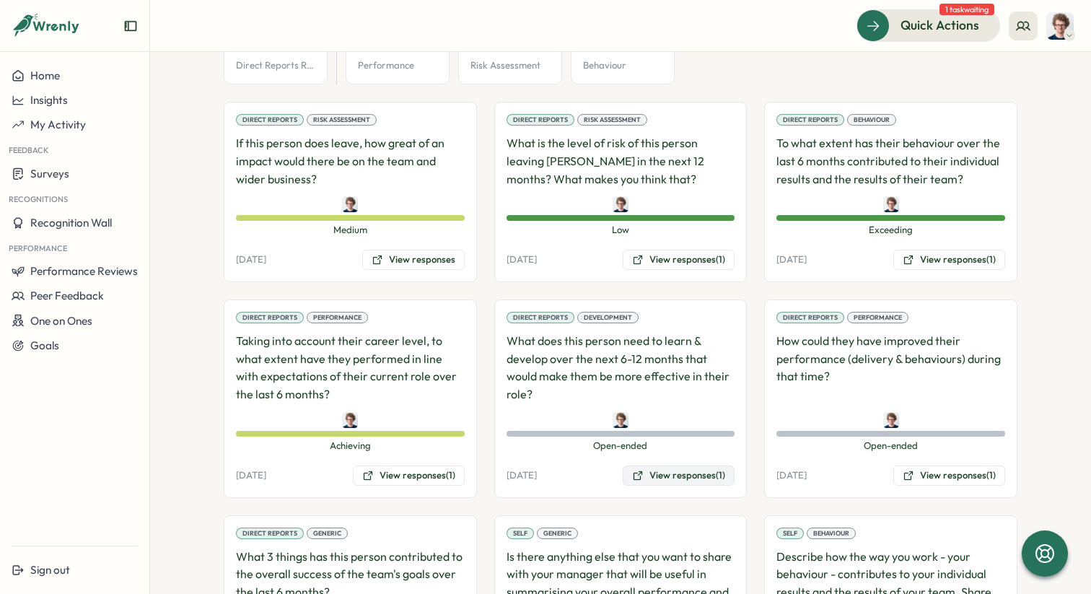
click at [684, 465] on button "View responses (1)" at bounding box center [679, 475] width 112 height 20
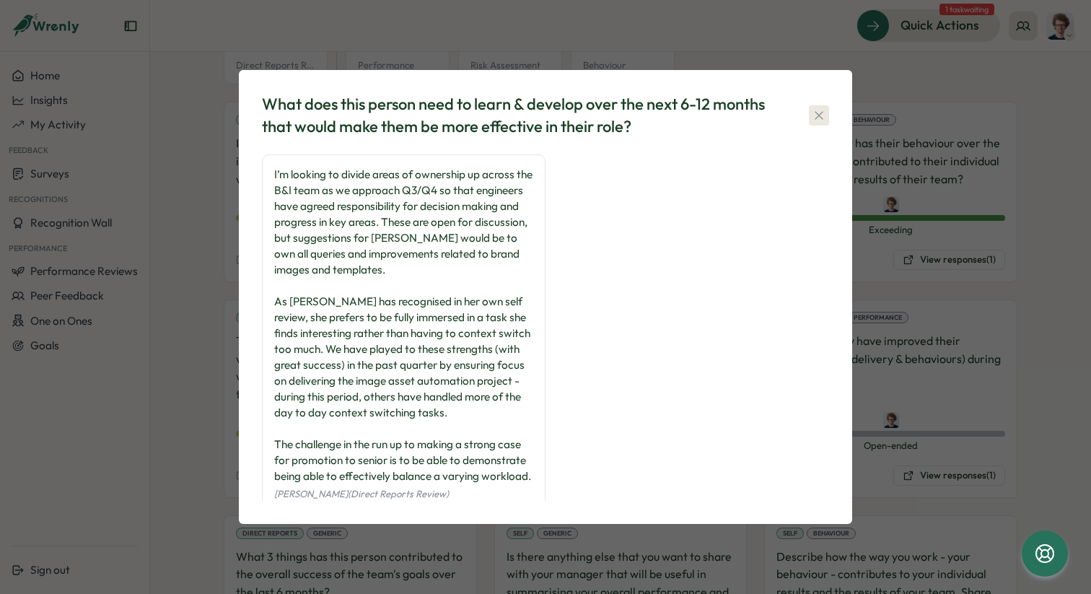
click at [818, 115] on icon "button" at bounding box center [818, 115] width 8 height 8
